Goal: Task Accomplishment & Management: Manage account settings

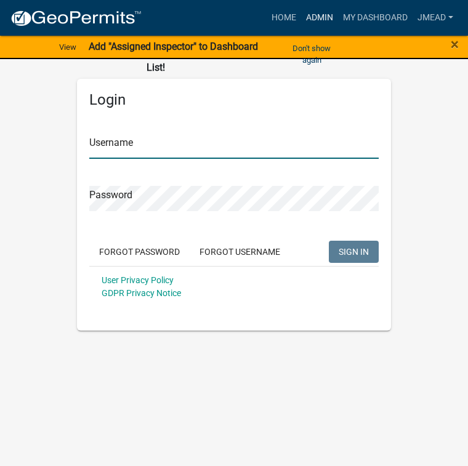
type input "jmead"
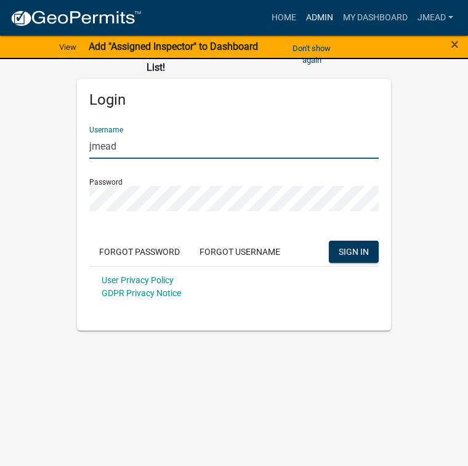
click at [321, 16] on link "Admin" at bounding box center [319, 17] width 37 height 23
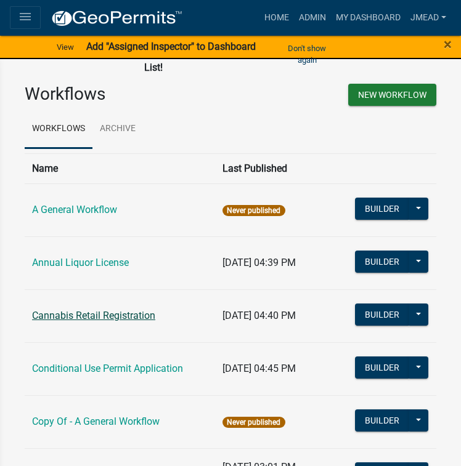
click at [92, 311] on link "Cannabis Retail Registration" at bounding box center [93, 316] width 123 height 12
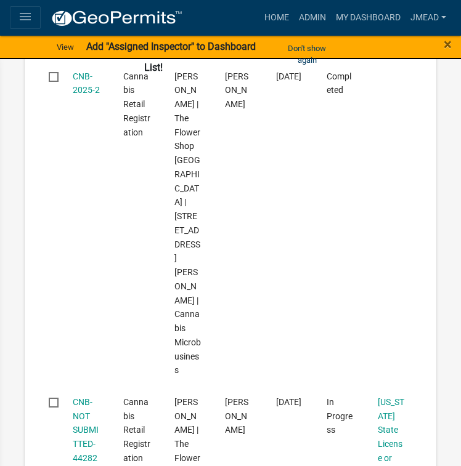
scroll to position [936, 0]
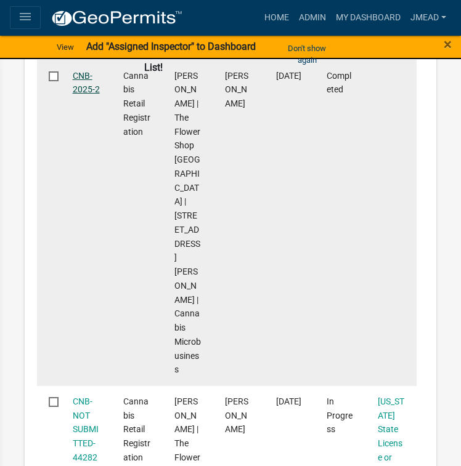
click at [78, 95] on link "CNB-2025-2" at bounding box center [86, 83] width 27 height 24
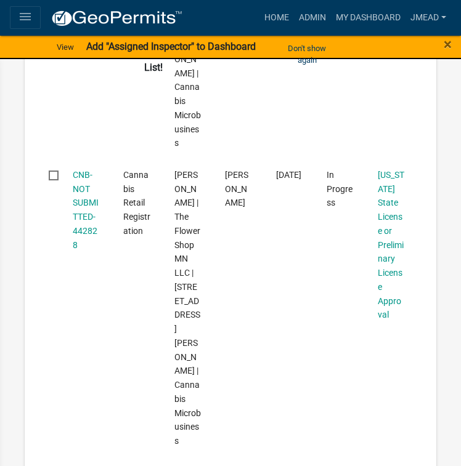
scroll to position [1232, 0]
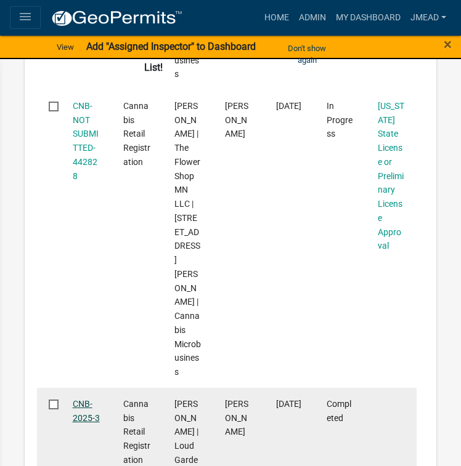
click at [95, 399] on link "CNB-2025-3" at bounding box center [86, 411] width 27 height 24
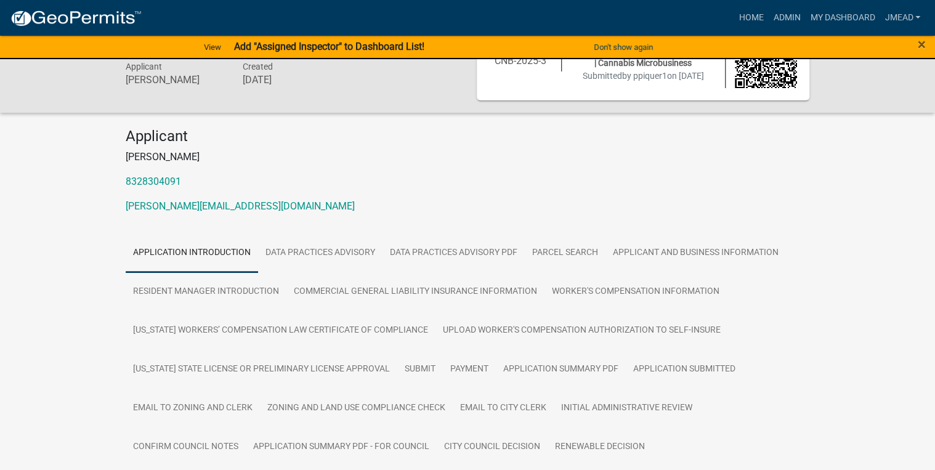
scroll to position [148, 0]
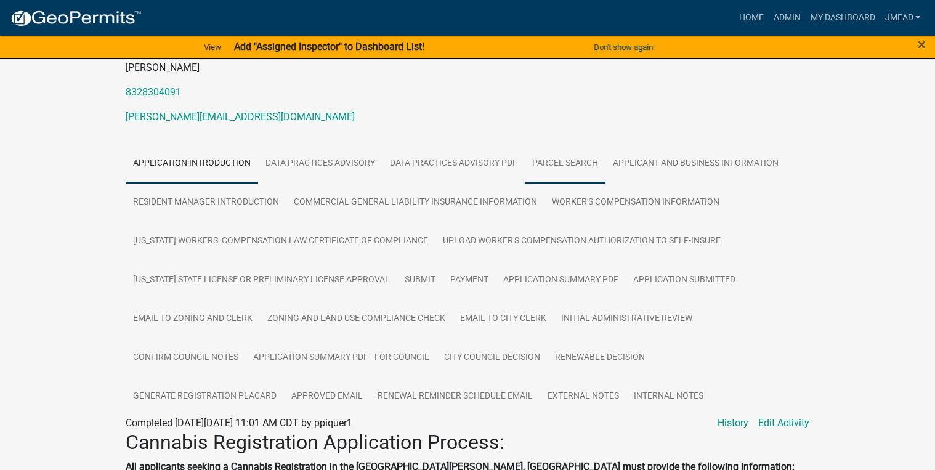
click at [468, 163] on link "Parcel search" at bounding box center [565, 163] width 81 height 39
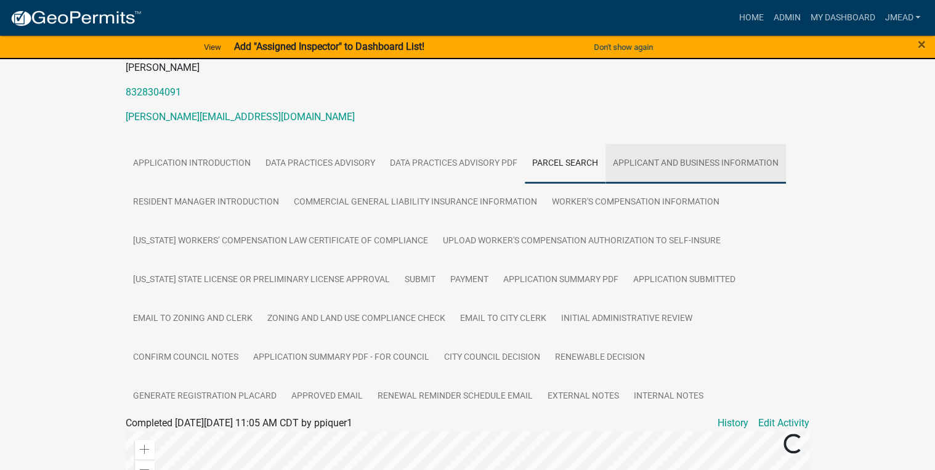
click at [468, 163] on link "Applicant and Business Information" at bounding box center [696, 163] width 180 height 39
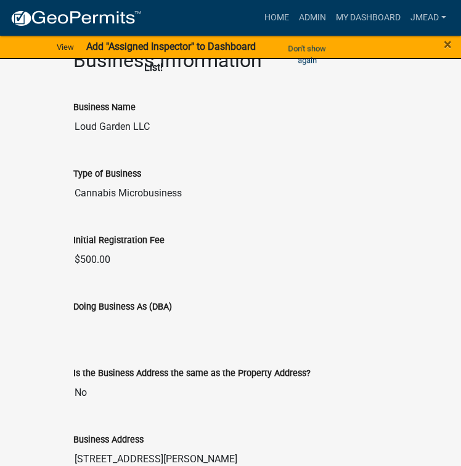
scroll to position [1983, 0]
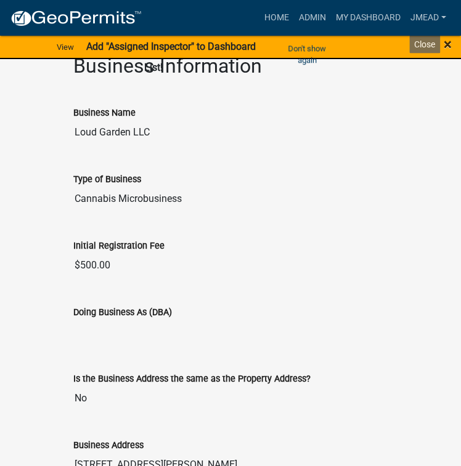
click at [448, 44] on span "×" at bounding box center [448, 44] width 8 height 17
